Goal: Information Seeking & Learning: Learn about a topic

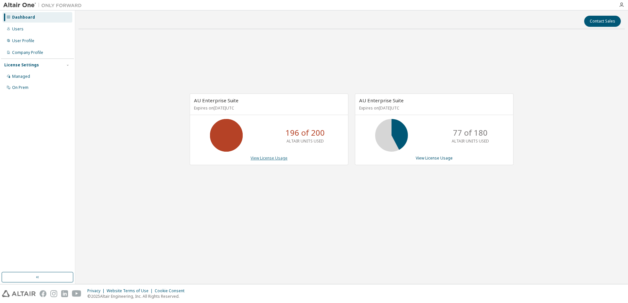
click at [277, 160] on link "View License Usage" at bounding box center [269, 158] width 37 height 6
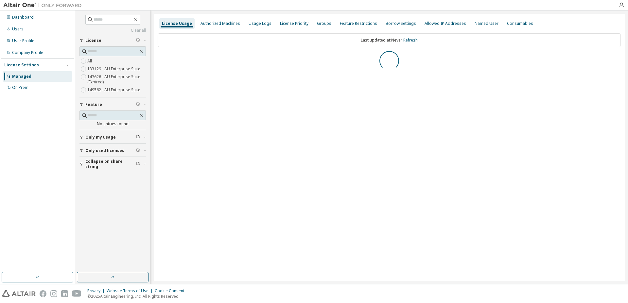
click at [81, 137] on icon "button" at bounding box center [82, 137] width 4 height 4
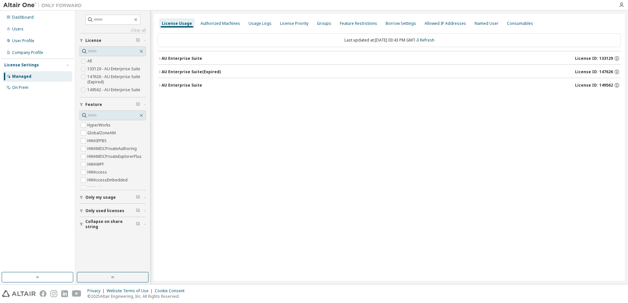
click at [81, 209] on icon "button" at bounding box center [82, 211] width 4 height 4
click at [163, 57] on div "AU Enterprise Suite" at bounding box center [182, 58] width 41 height 5
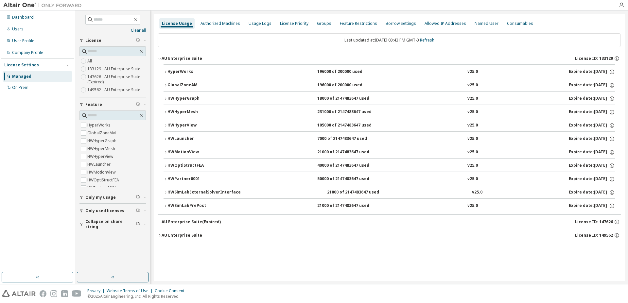
click at [165, 179] on icon "button" at bounding box center [166, 179] width 4 height 4
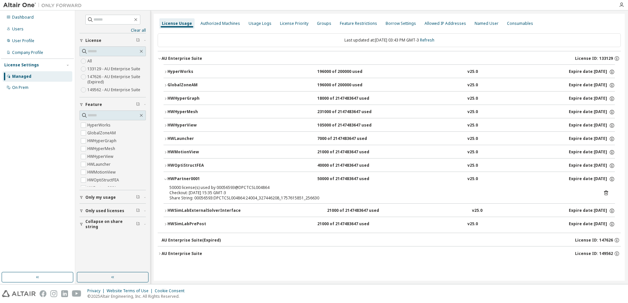
click at [605, 192] on icon at bounding box center [606, 193] width 4 height 5
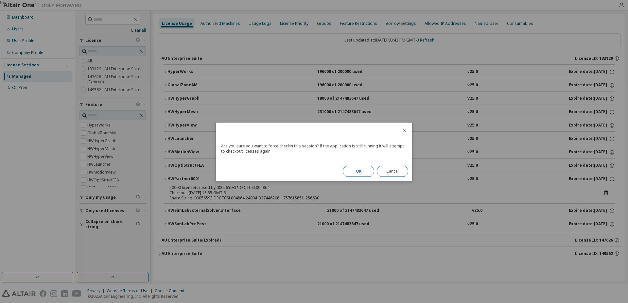
click at [357, 173] on button "OK" at bounding box center [358, 171] width 31 height 11
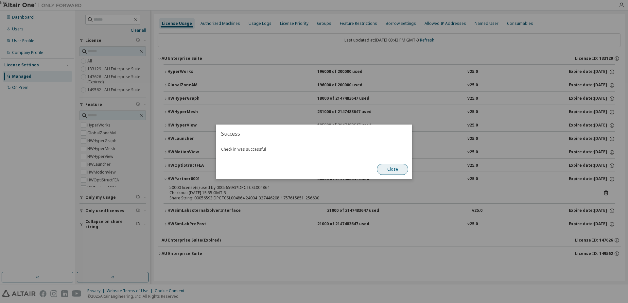
click at [392, 168] on button "Close" at bounding box center [392, 169] width 31 height 11
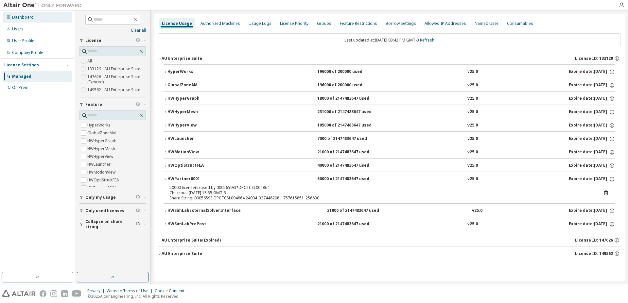
click at [29, 19] on div "Dashboard" at bounding box center [23, 17] width 22 height 5
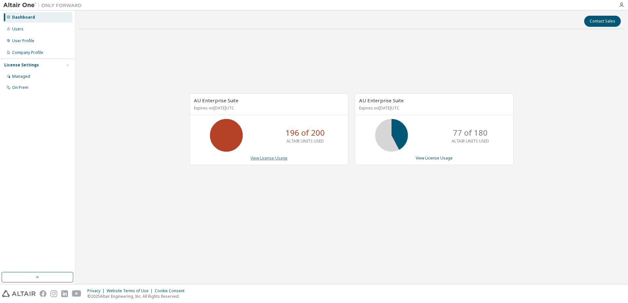
click at [264, 156] on link "View License Usage" at bounding box center [269, 158] width 37 height 6
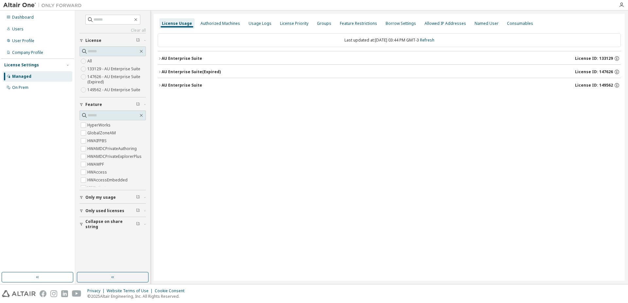
click at [160, 57] on icon "button" at bounding box center [160, 59] width 4 height 4
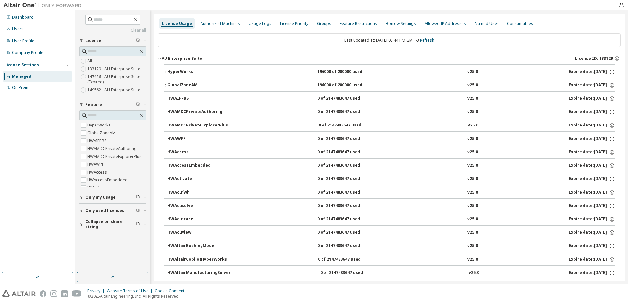
click at [161, 56] on button "AU Enterprise Suite License ID: 133129" at bounding box center [389, 58] width 463 height 14
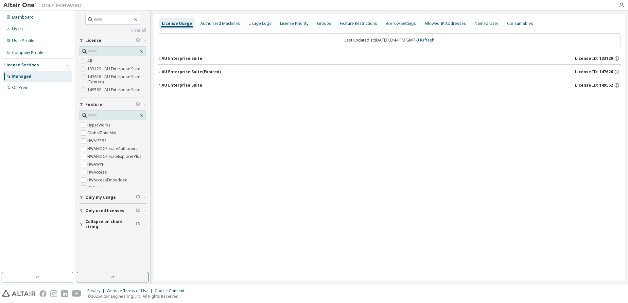
click at [85, 209] on div "button" at bounding box center [83, 211] width 6 height 4
click at [81, 211] on icon "button" at bounding box center [82, 211] width 4 height 4
click at [159, 59] on icon "button" at bounding box center [160, 59] width 4 height 4
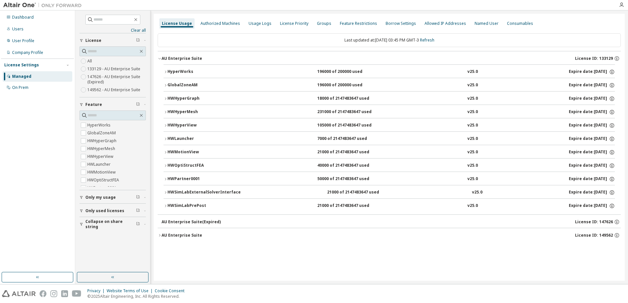
click at [193, 179] on div "HWPartner0001" at bounding box center [197, 179] width 59 height 6
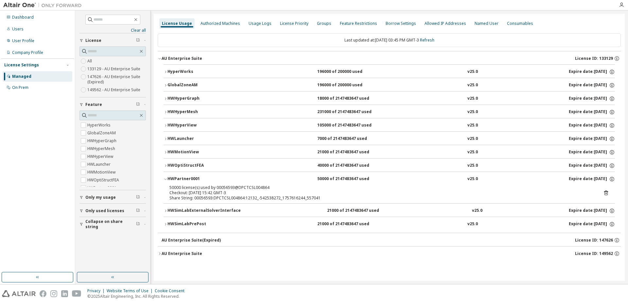
click at [606, 192] on icon at bounding box center [606, 193] width 6 height 6
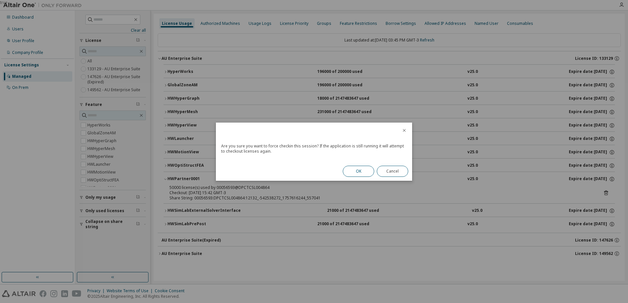
click at [355, 169] on button "OK" at bounding box center [358, 171] width 31 height 11
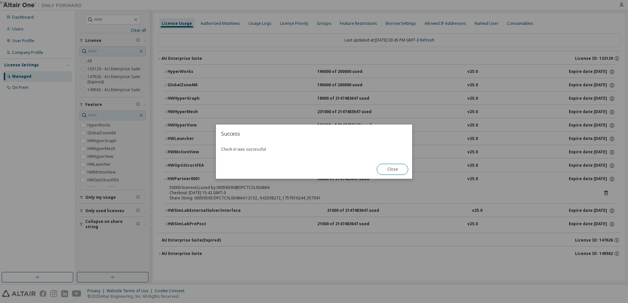
drag, startPoint x: 390, startPoint y: 170, endPoint x: 380, endPoint y: 170, distance: 10.8
click at [391, 170] on button "Close" at bounding box center [392, 169] width 31 height 11
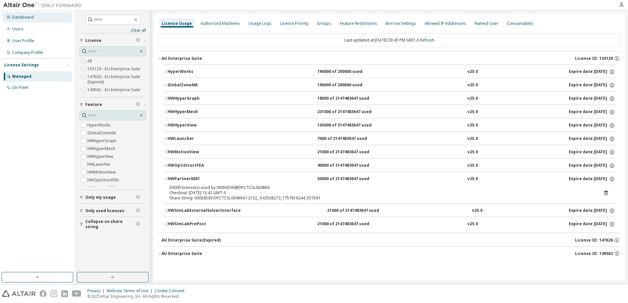
click at [17, 20] on div "Dashboard" at bounding box center [23, 17] width 22 height 5
